Goal: Task Accomplishment & Management: Complete application form

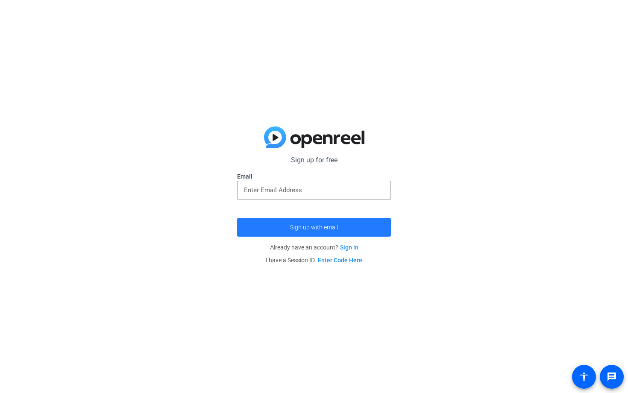
click at [290, 224] on span "submit" at bounding box center [314, 227] width 154 height 21
click at [272, 135] on img at bounding box center [314, 137] width 100 height 22
click at [309, 140] on img at bounding box center [314, 137] width 100 height 22
click at [322, 227] on span "Sign up with email" at bounding box center [314, 227] width 48 height 0
click at [537, 18] on div "Sign up for free Email Sign up with email Already have an account? Sign in I ha…" at bounding box center [314, 196] width 628 height 393
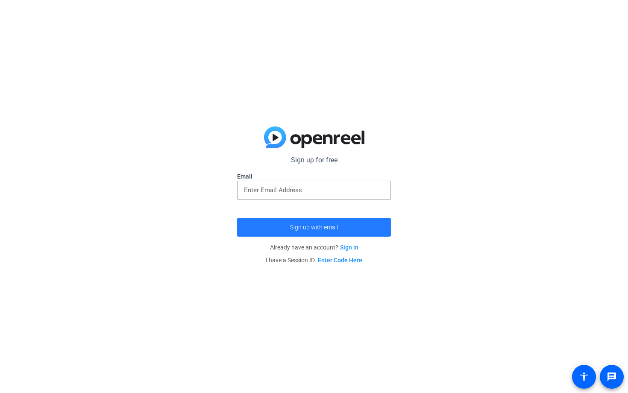
click at [335, 227] on span "Sign up with email" at bounding box center [314, 227] width 48 height 0
click at [277, 137] on img at bounding box center [314, 137] width 100 height 22
click at [306, 139] on img at bounding box center [314, 137] width 100 height 22
click at [249, 176] on label "Email" at bounding box center [314, 176] width 154 height 9
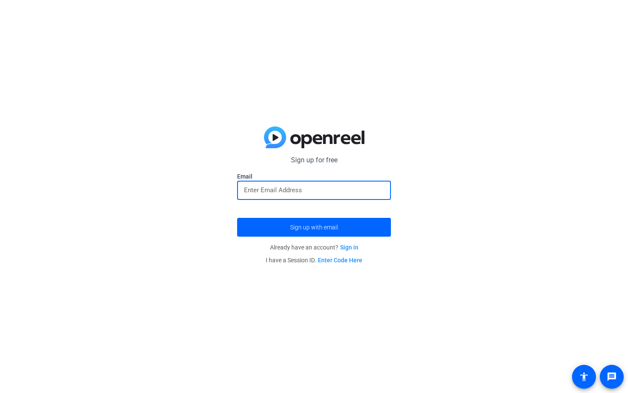
click at [256, 193] on input "email" at bounding box center [314, 190] width 140 height 10
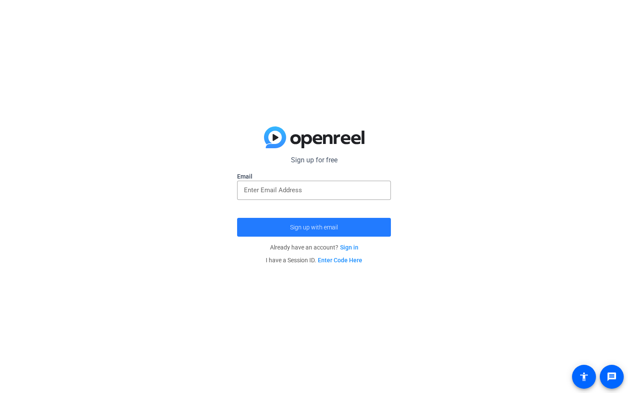
click at [297, 227] on span "Sign up with email" at bounding box center [314, 227] width 48 height 0
click at [584, 379] on mat-icon "accessibility" at bounding box center [584, 377] width 10 height 10
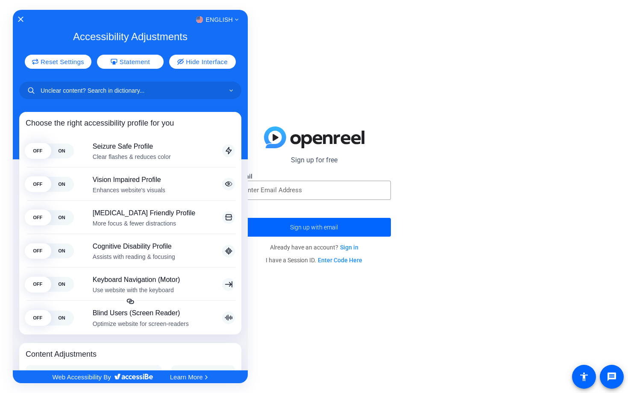
click at [614, 373] on div at bounding box center [314, 196] width 628 height 393
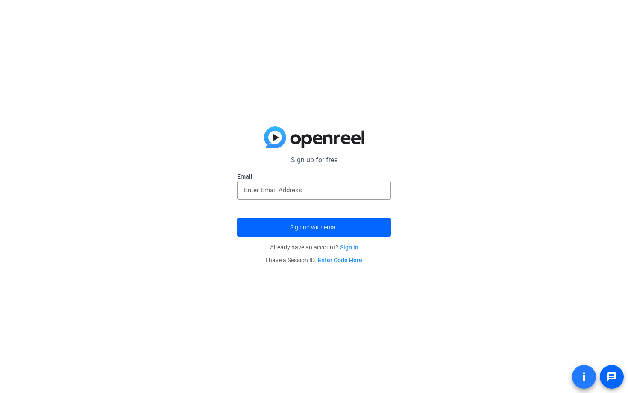
click at [584, 376] on mat-icon "accessibility" at bounding box center [584, 377] width 10 height 10
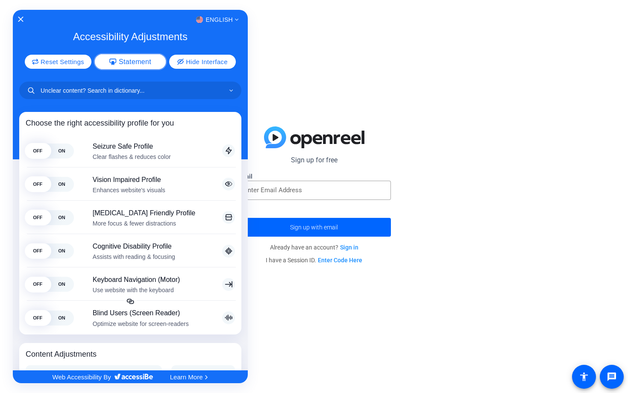
click at [127, 58] on span "Statement" at bounding box center [135, 61] width 32 height 7
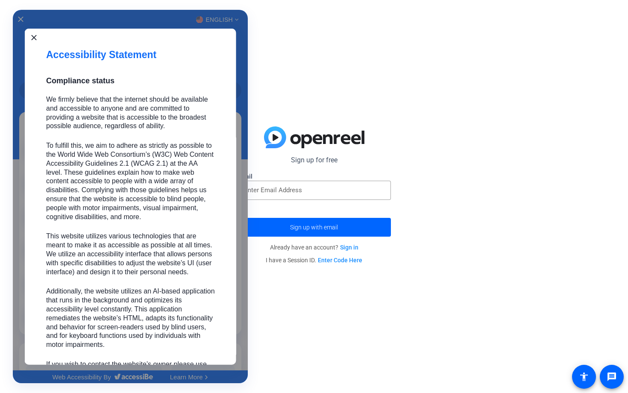
click at [273, 137] on div at bounding box center [314, 196] width 628 height 393
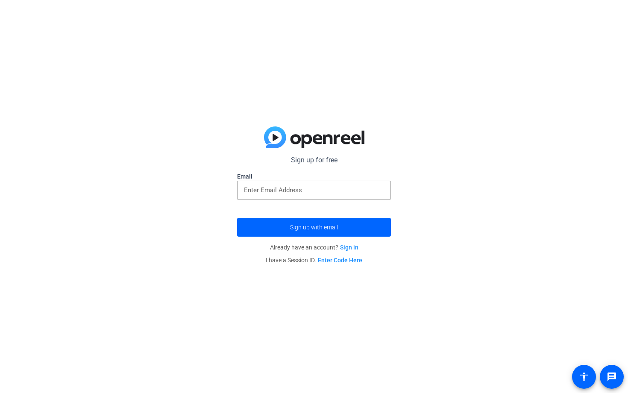
click at [271, 135] on img at bounding box center [314, 137] width 100 height 22
click at [297, 138] on img at bounding box center [314, 137] width 100 height 22
click at [585, 379] on mat-icon "accessibility" at bounding box center [584, 377] width 10 height 10
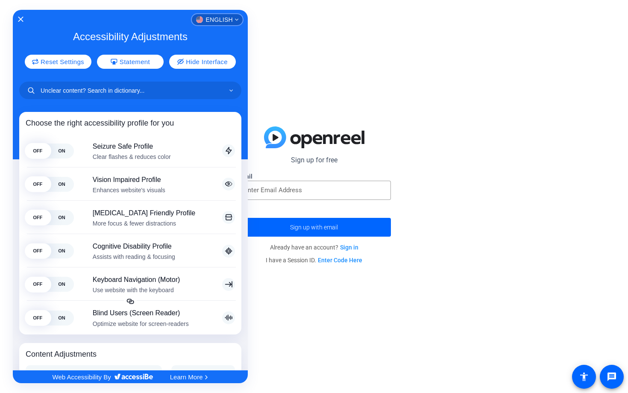
click at [196, 18] on img "English" at bounding box center [199, 19] width 7 height 7
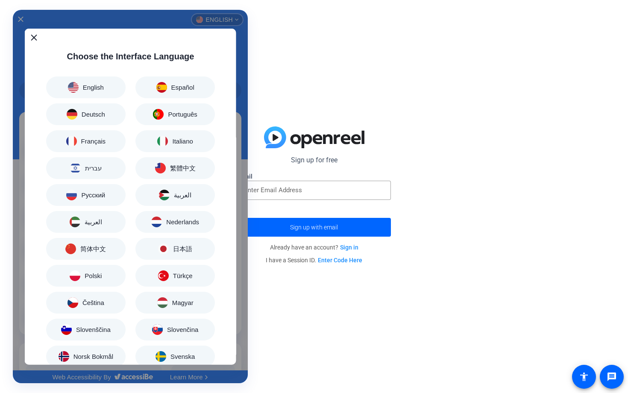
click at [32, 36] on icon "Close" at bounding box center [34, 38] width 6 height 6
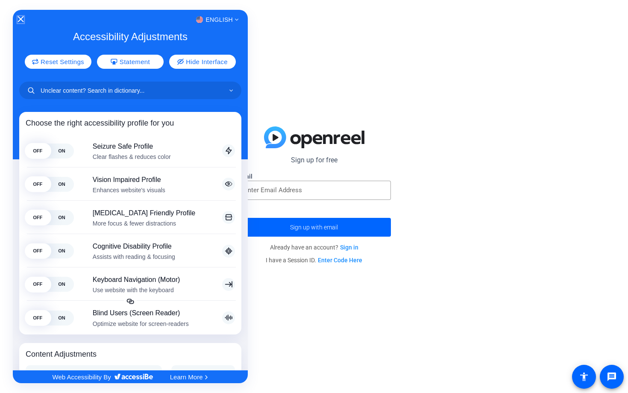
click at [21, 18] on icon "Close Accessibility Interface" at bounding box center [21, 19] width 6 height 6
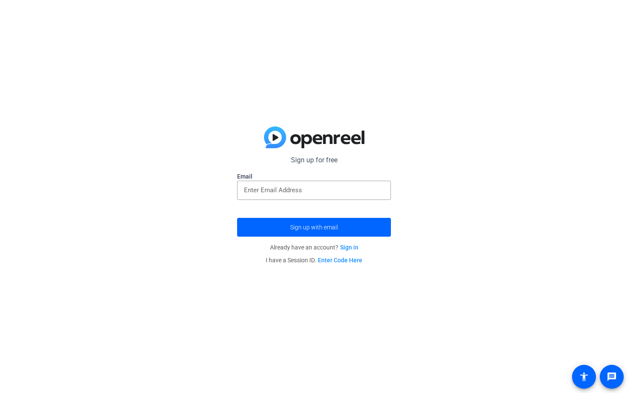
click at [276, 134] on img at bounding box center [314, 137] width 100 height 22
click at [274, 134] on img at bounding box center [314, 137] width 100 height 22
click at [247, 174] on label "Email" at bounding box center [314, 176] width 154 height 9
click at [288, 223] on span "submit" at bounding box center [314, 227] width 154 height 21
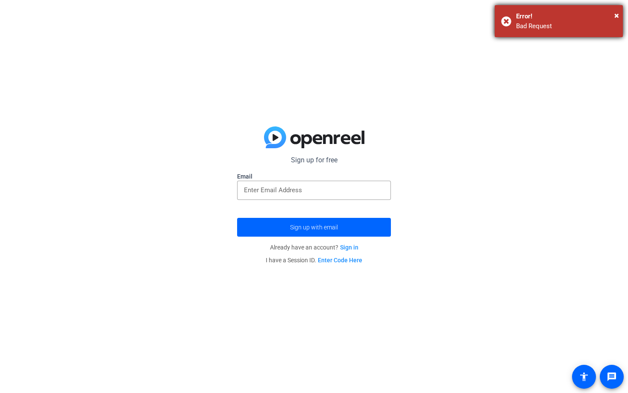
click at [506, 19] on div "× Error! Bad Request" at bounding box center [559, 21] width 128 height 32
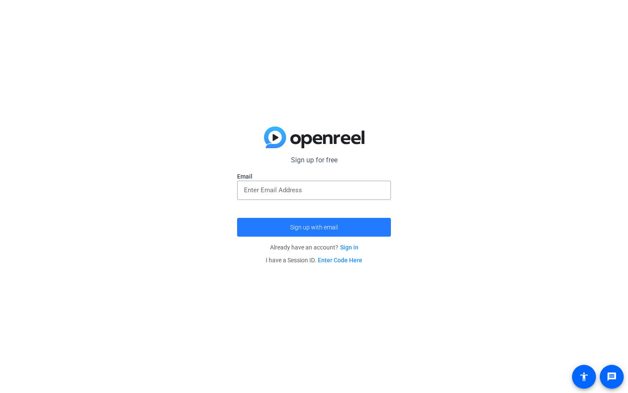
click at [356, 227] on span "submit" at bounding box center [314, 227] width 154 height 21
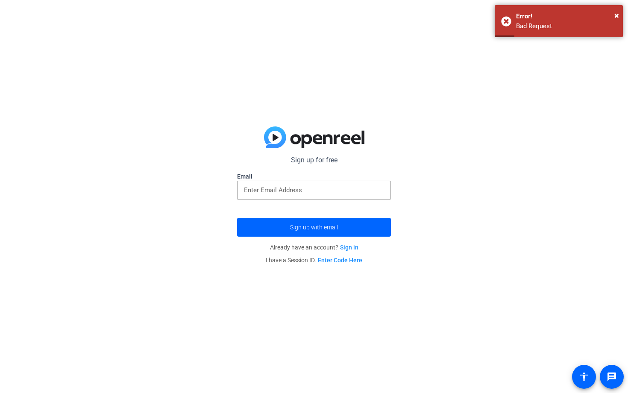
click at [340, 249] on span "Already have an account? Sign in" at bounding box center [314, 247] width 88 height 7
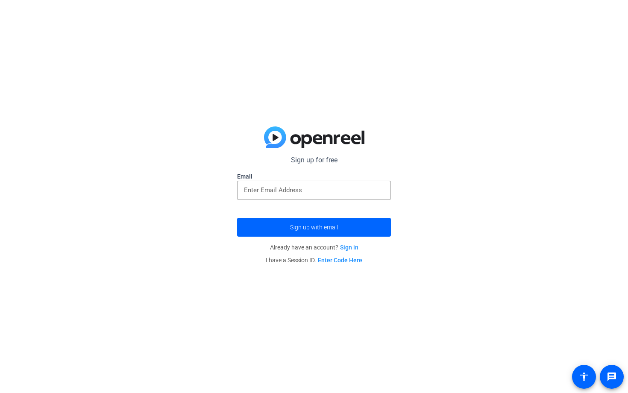
click at [344, 257] on link "Enter Code Here" at bounding box center [340, 260] width 44 height 7
